Goal: Navigation & Orientation: Find specific page/section

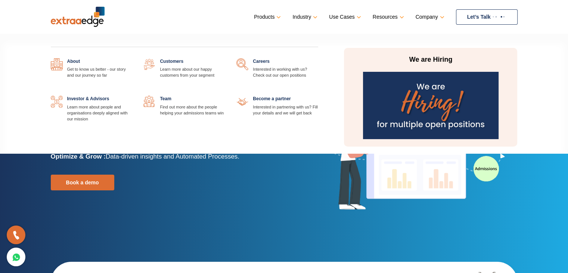
click at [132, 58] on link at bounding box center [132, 58] width 0 height 0
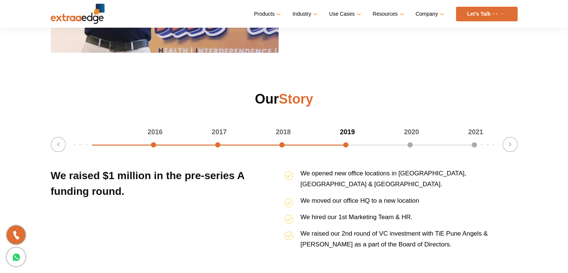
scroll to position [934, 0]
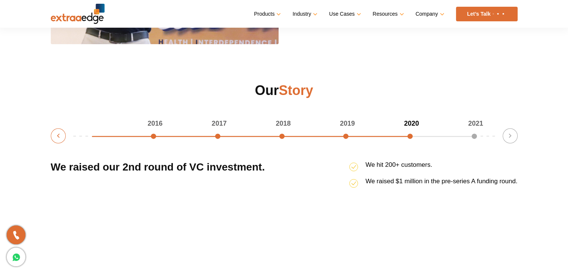
click at [58, 133] on button "Previous" at bounding box center [58, 135] width 15 height 15
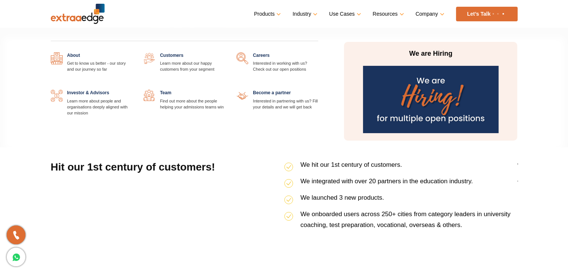
click at [225, 90] on link at bounding box center [225, 90] width 0 height 0
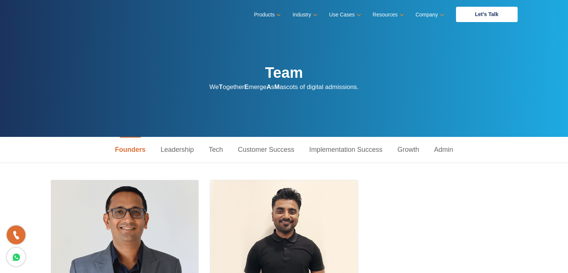
click at [445, 147] on link "Admin" at bounding box center [444, 150] width 34 height 26
